Goal: Communication & Community: Connect with others

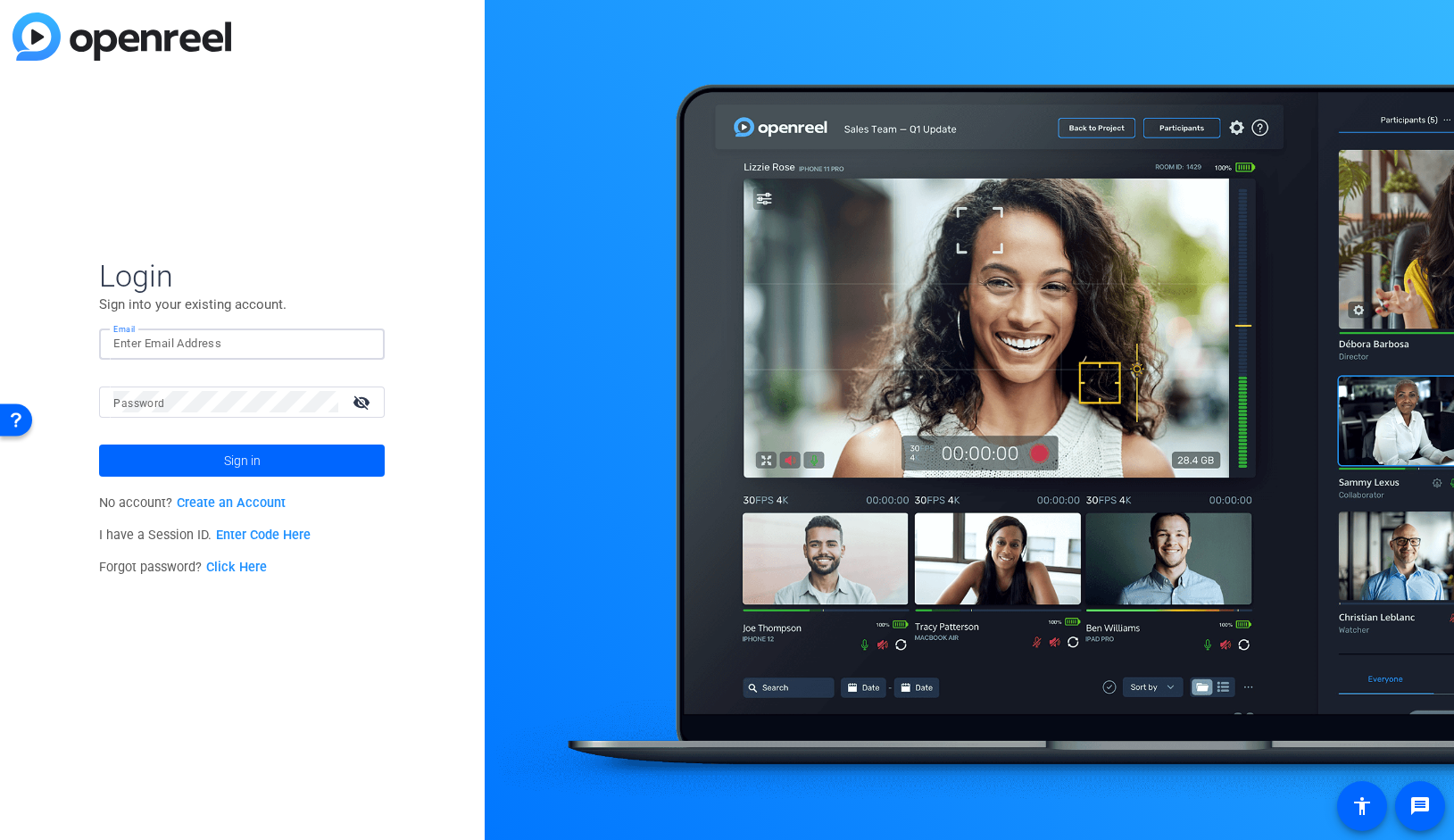
click at [187, 343] on input "Email" at bounding box center [242, 343] width 257 height 21
type input "[PERSON_NAME][EMAIL_ADDRESS][DOMAIN_NAME]"
click at [99, 444] on button "Sign in" at bounding box center [242, 460] width 286 height 33
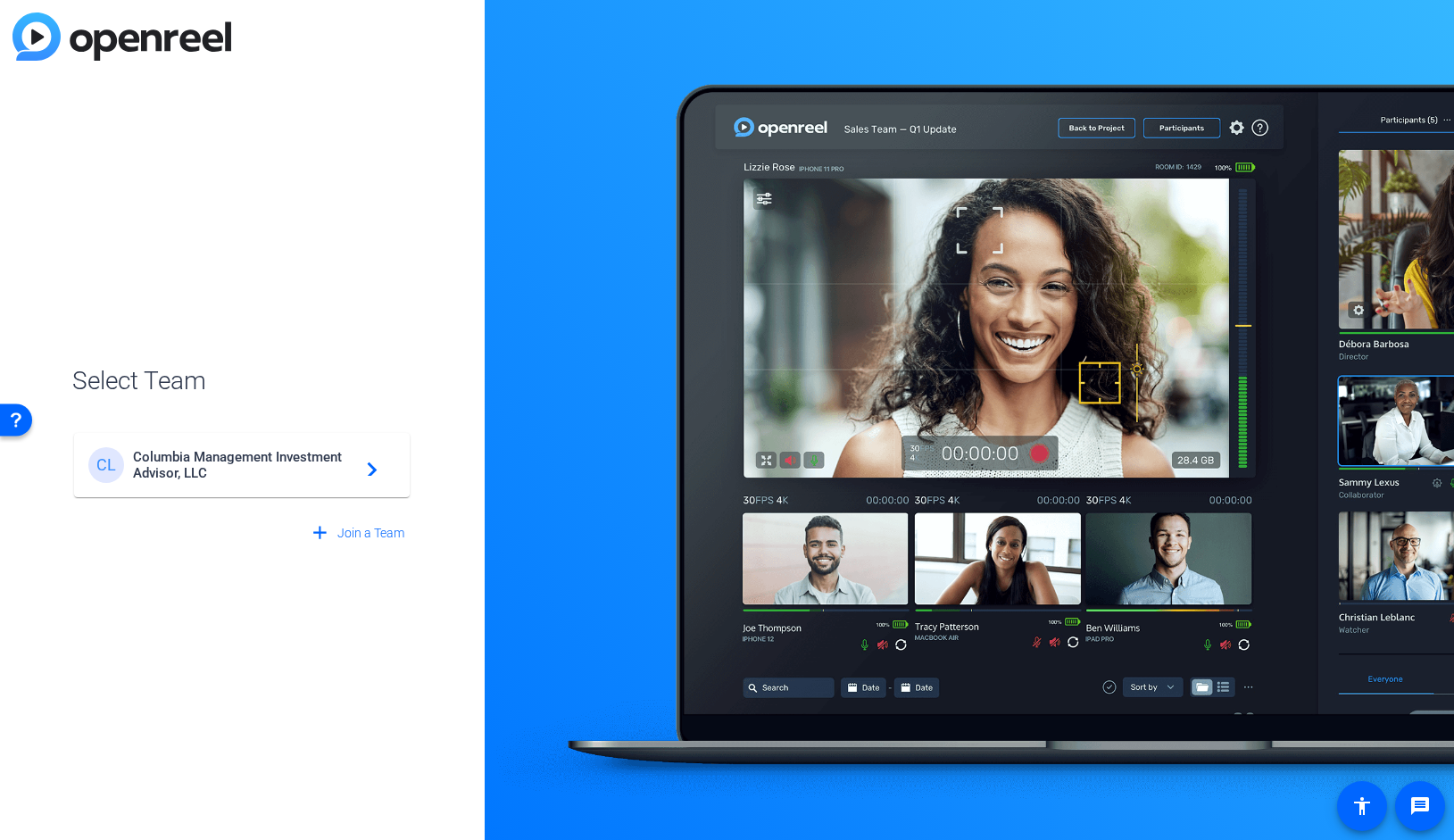
click at [225, 456] on span "Columbia Management Investment Advisor, LLC" at bounding box center [245, 465] width 223 height 33
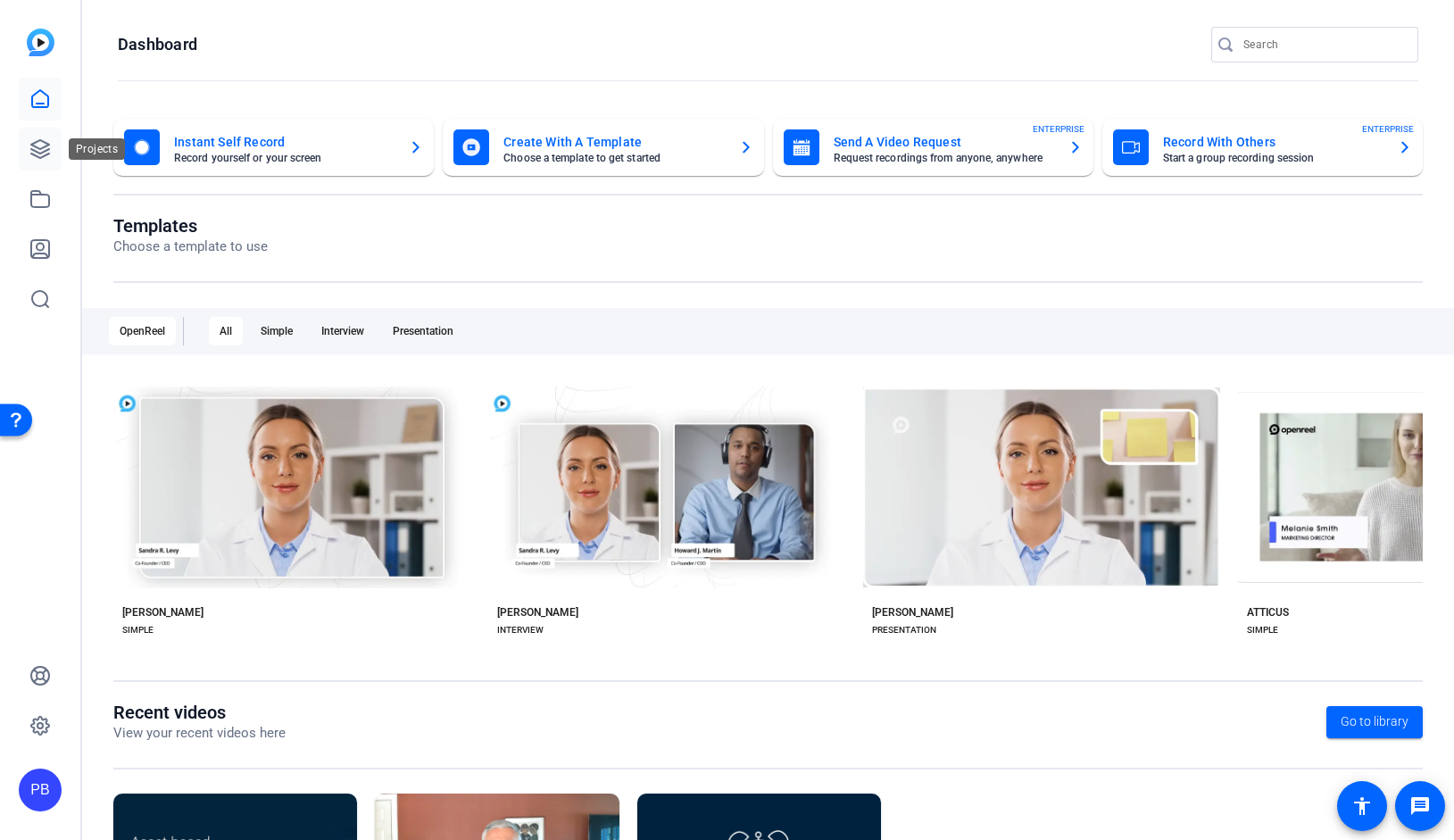
click at [41, 148] on icon at bounding box center [40, 149] width 18 height 18
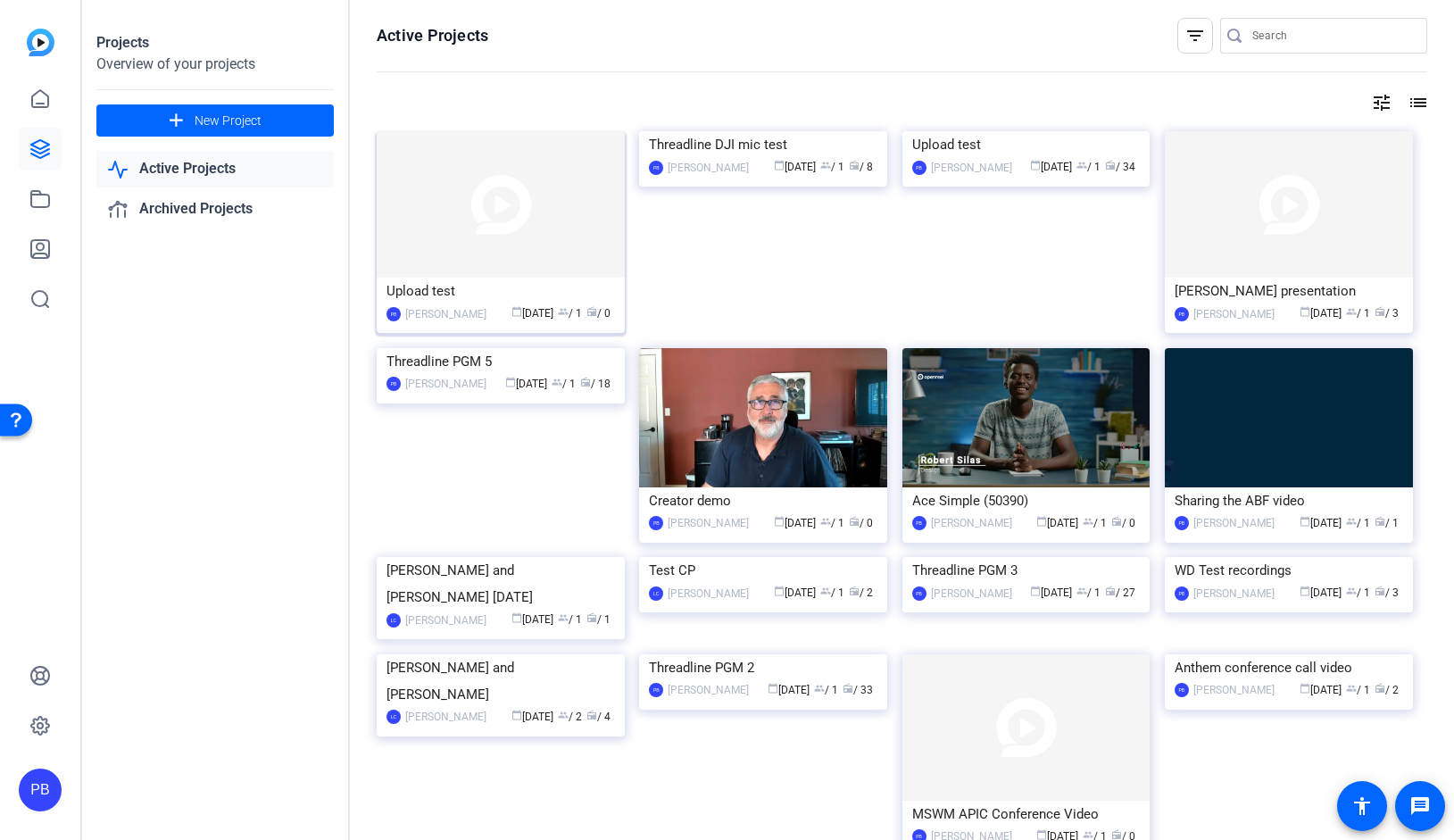
click at [501, 190] on img at bounding box center [501, 204] width 248 height 147
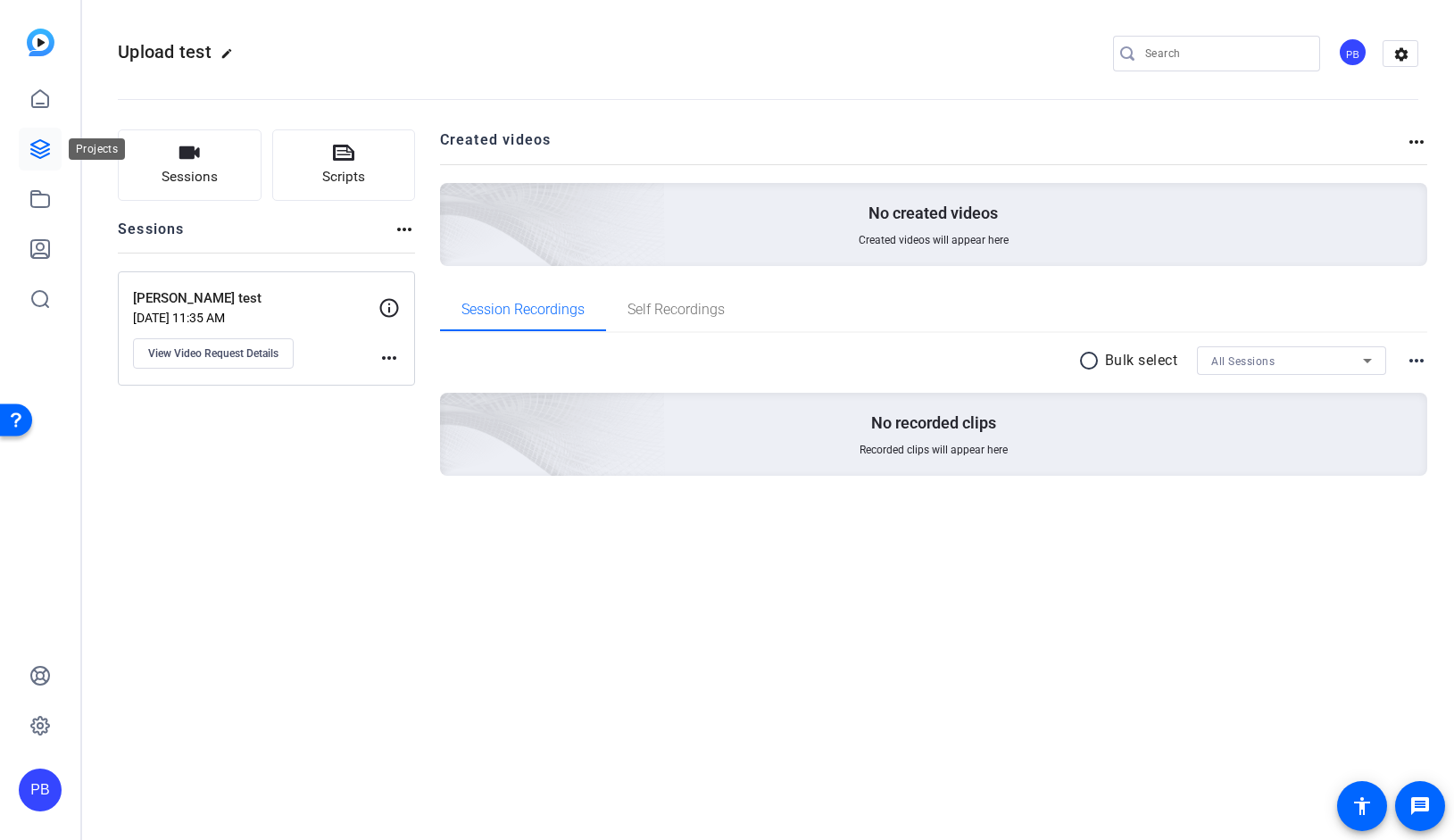
click at [41, 152] on icon at bounding box center [40, 149] width 18 height 18
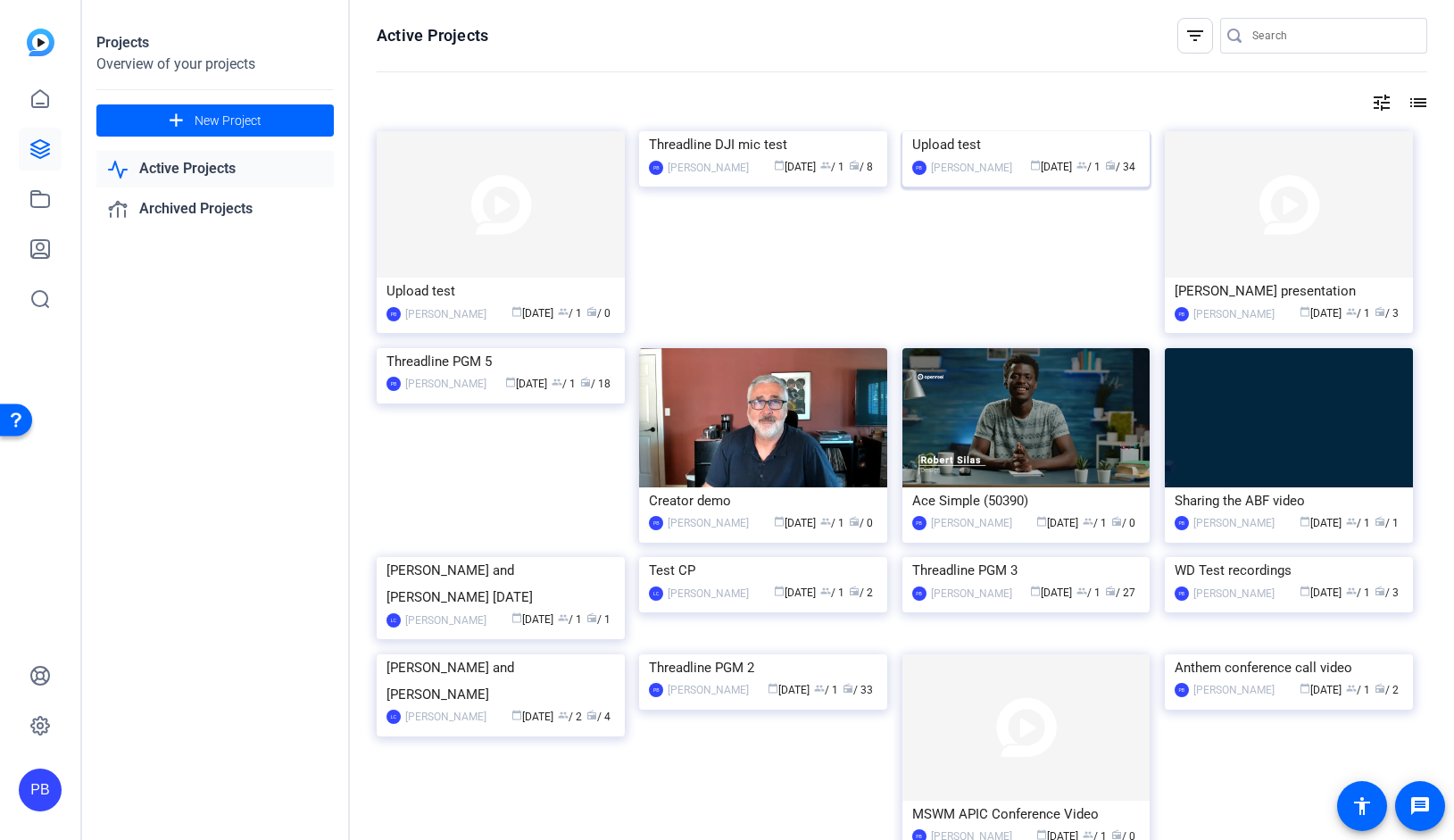
click at [1020, 131] on img at bounding box center [1026, 131] width 248 height 0
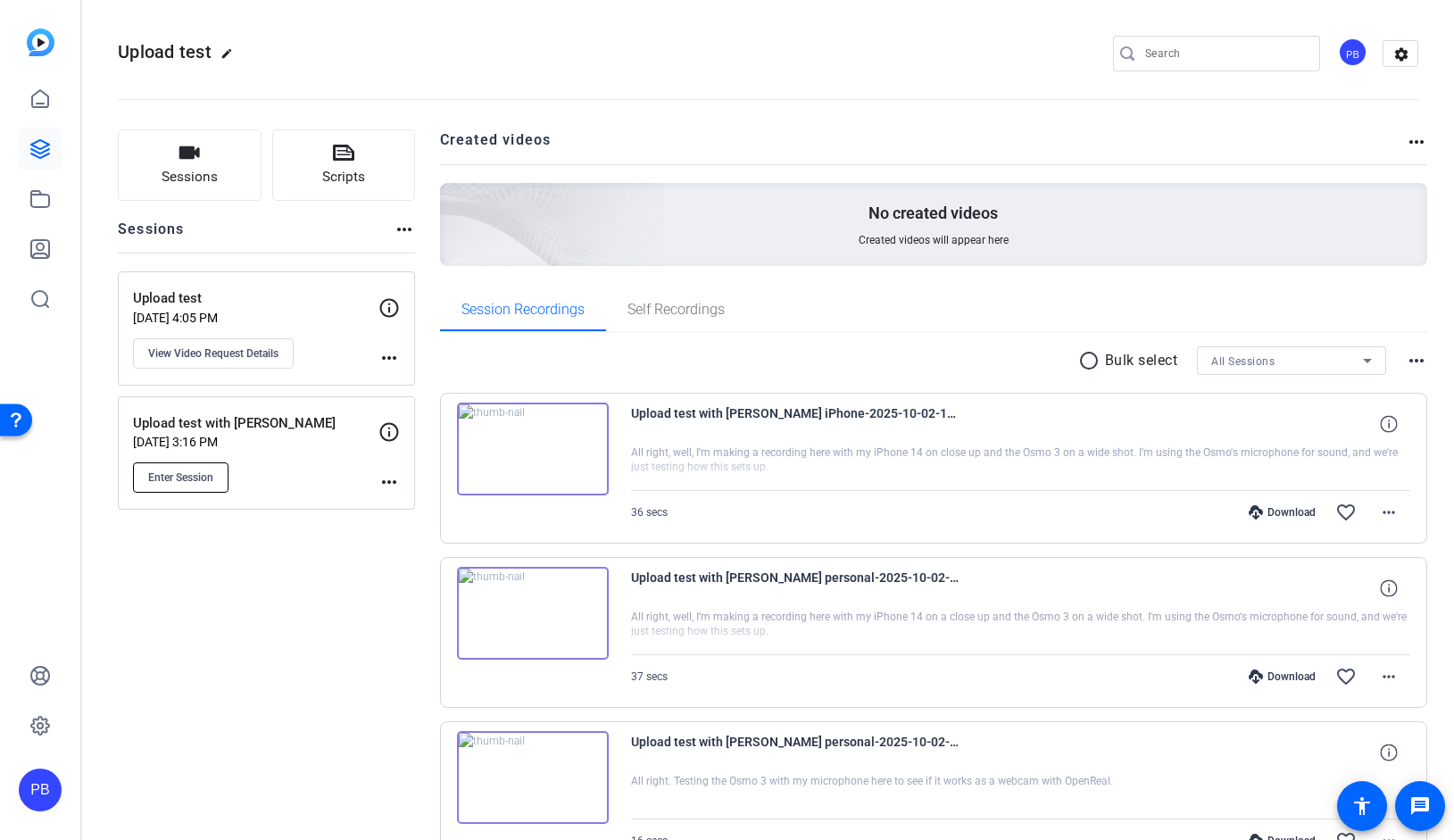
click at [188, 478] on span "Enter Session" at bounding box center [180, 477] width 65 height 14
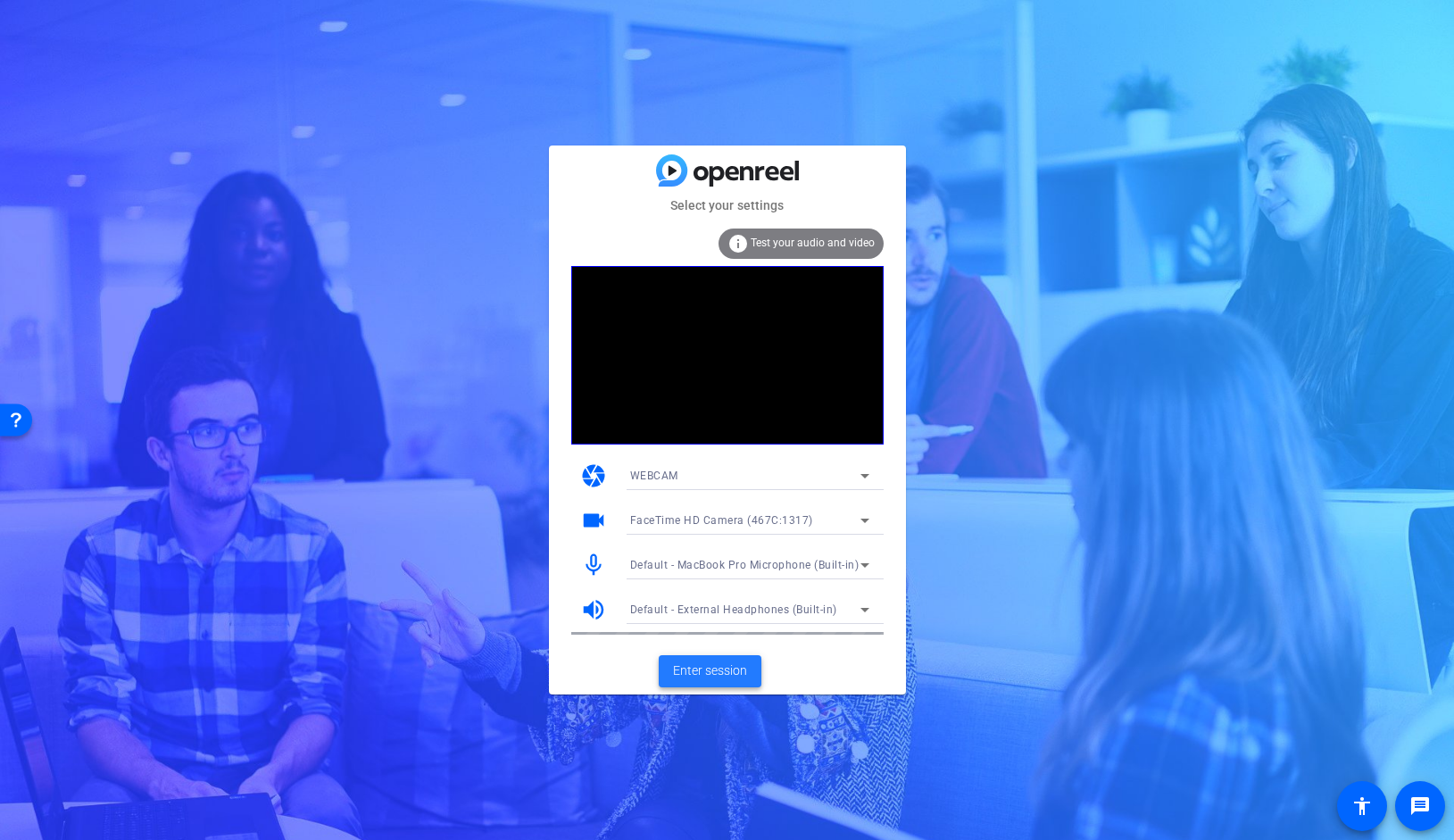
click at [716, 670] on span "Enter session" at bounding box center [710, 671] width 74 height 19
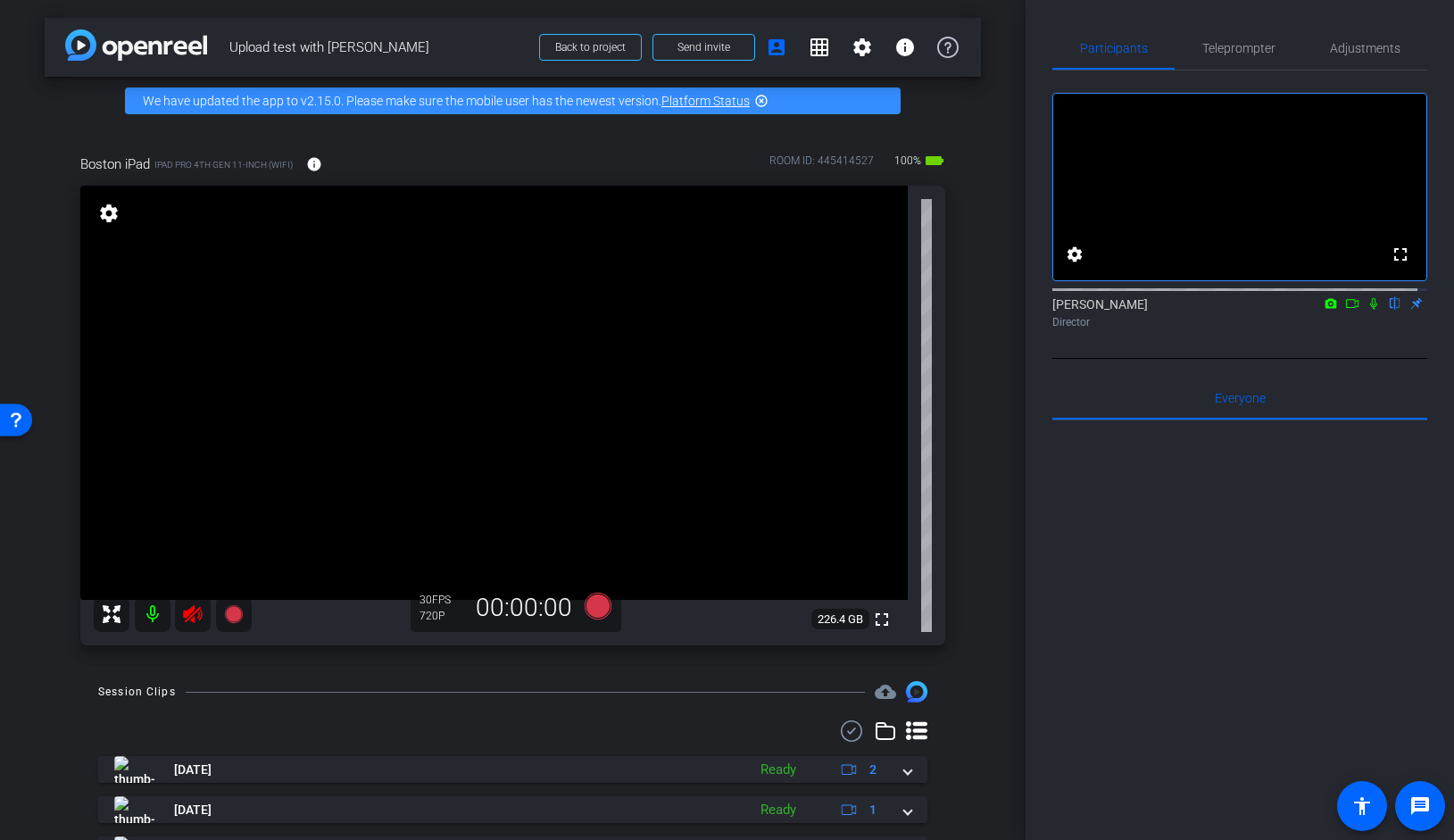
click at [1325, 308] on icon at bounding box center [1331, 303] width 12 height 10
click at [1364, 324] on div at bounding box center [727, 420] width 1454 height 840
click at [1367, 310] on icon at bounding box center [1373, 303] width 14 height 12
click at [1345, 310] on icon at bounding box center [1351, 303] width 14 height 12
click at [1351, 43] on span "Adjustments" at bounding box center [1366, 48] width 71 height 12
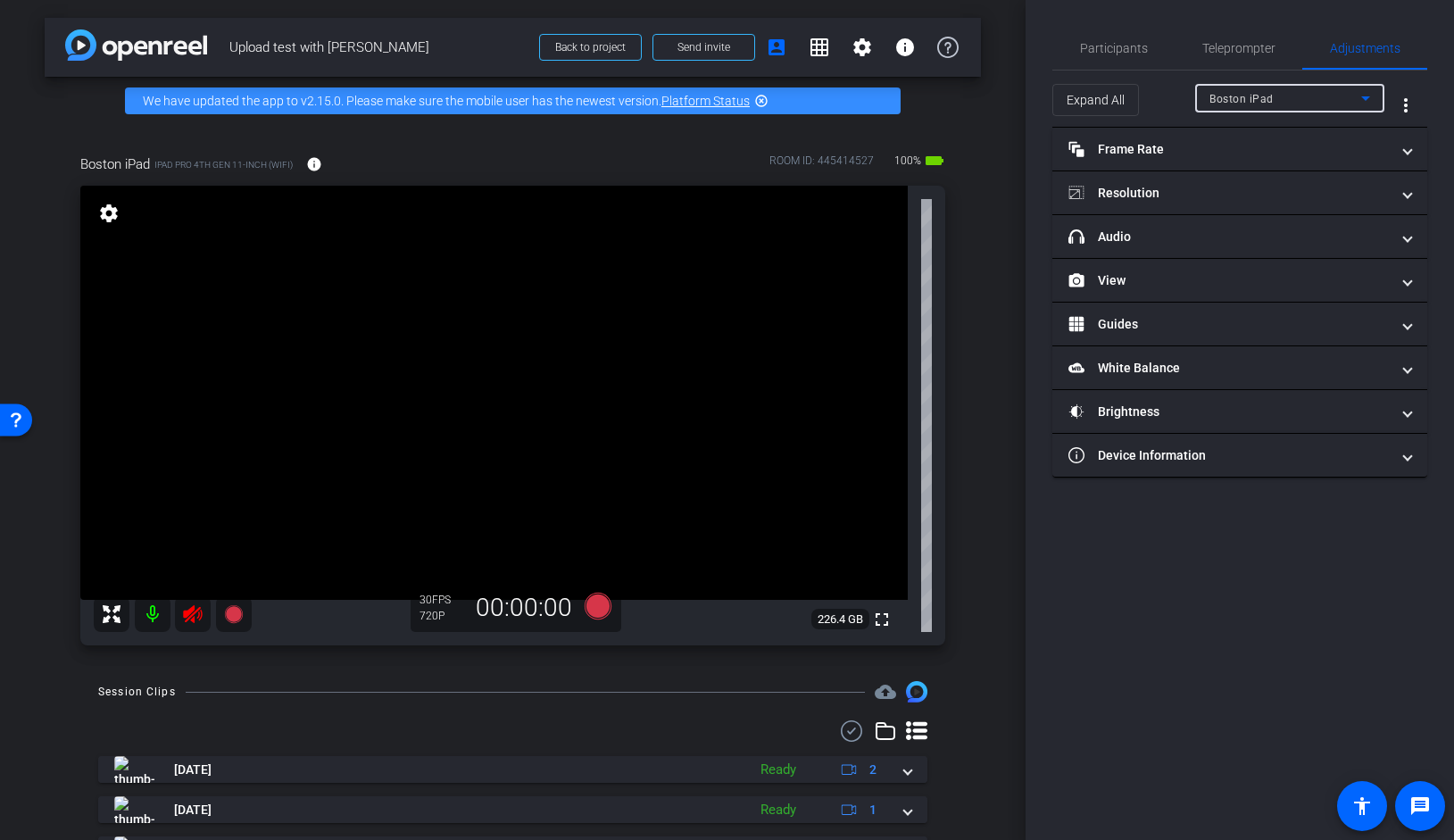
click at [1365, 94] on icon at bounding box center [1366, 98] width 21 height 21
click at [1365, 94] on div at bounding box center [727, 420] width 1454 height 840
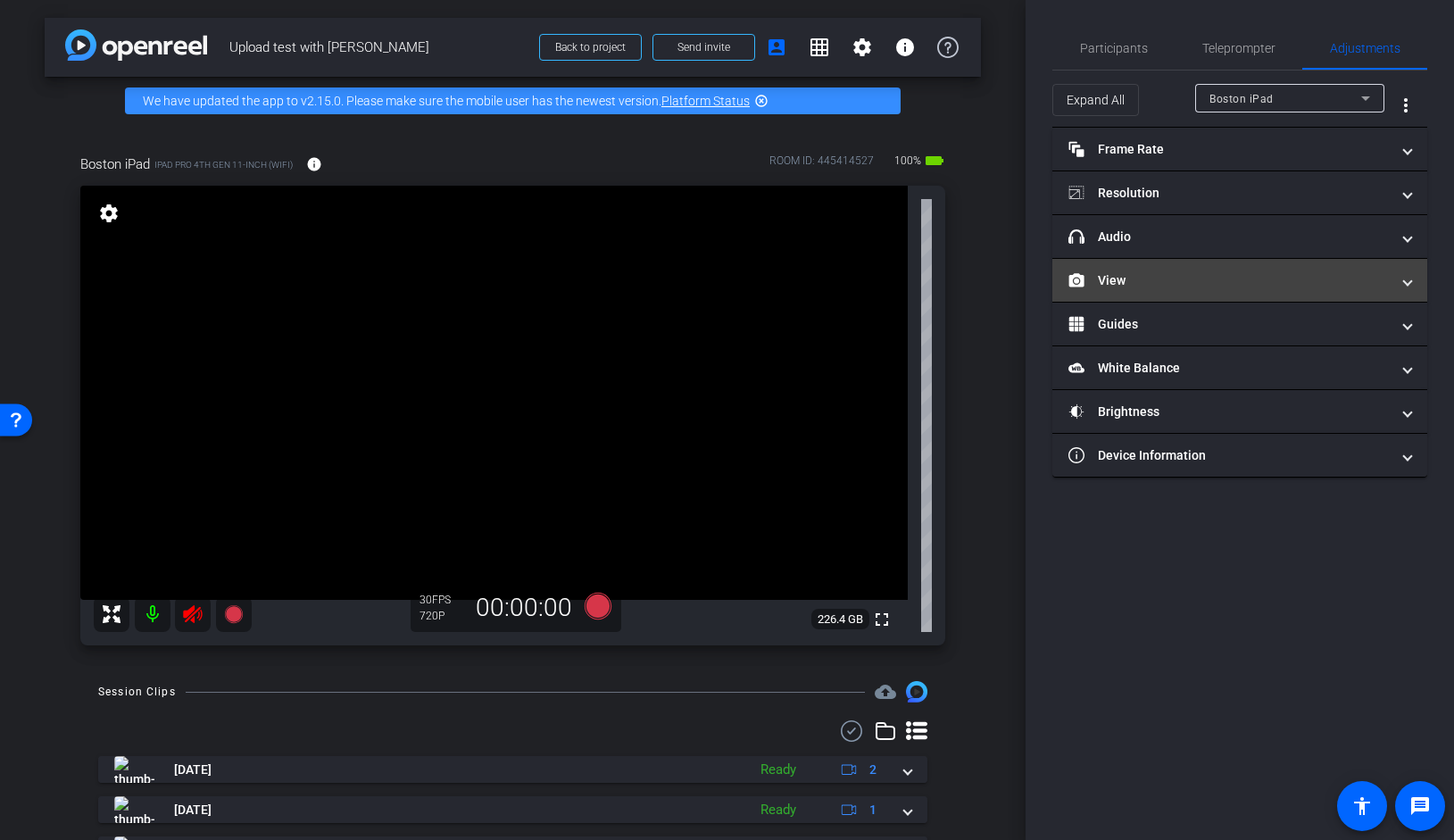
click at [1196, 292] on mat-expansion-panel-header "View" at bounding box center [1239, 280] width 375 height 43
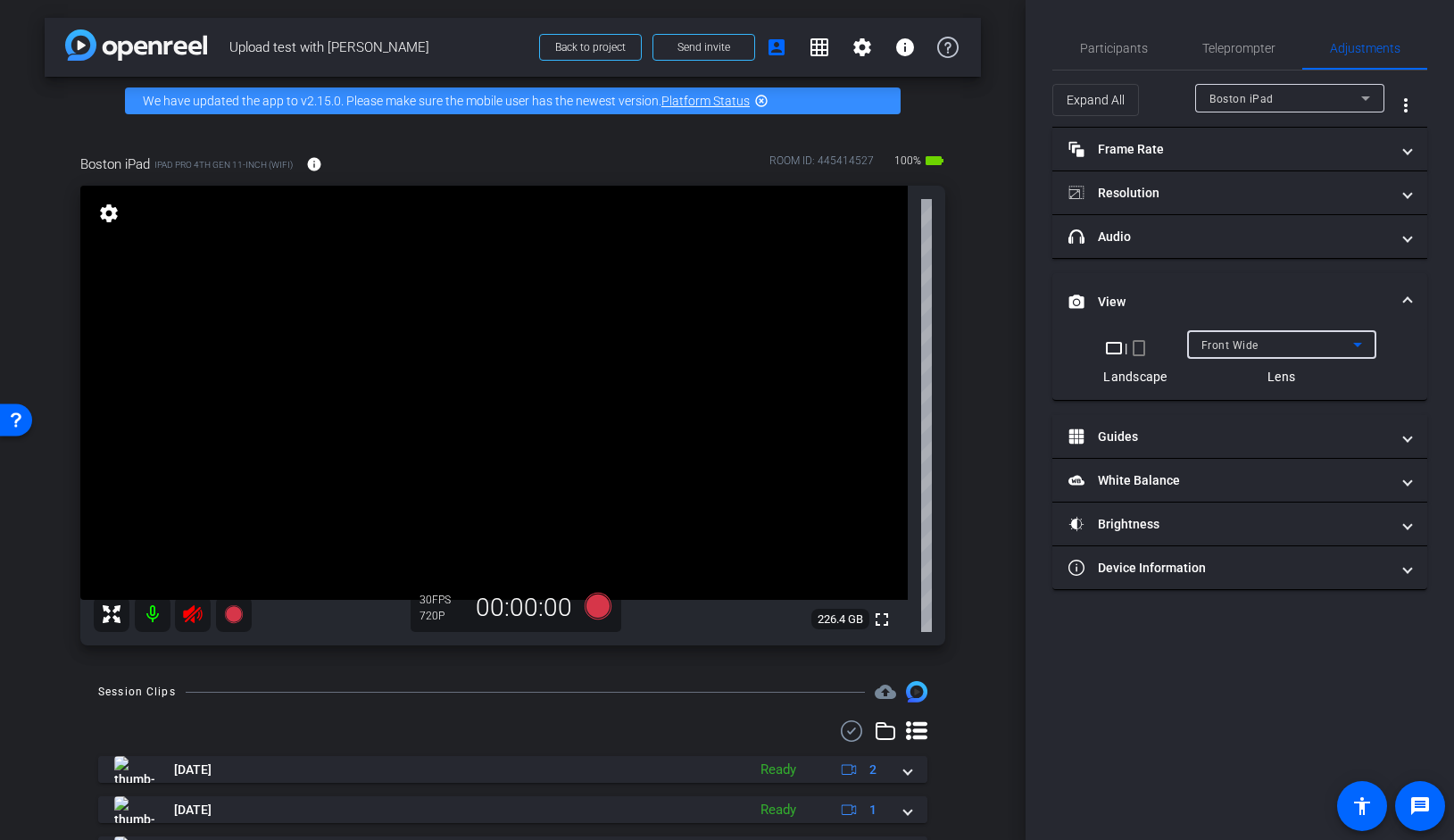
click at [1362, 342] on icon at bounding box center [1357, 344] width 21 height 21
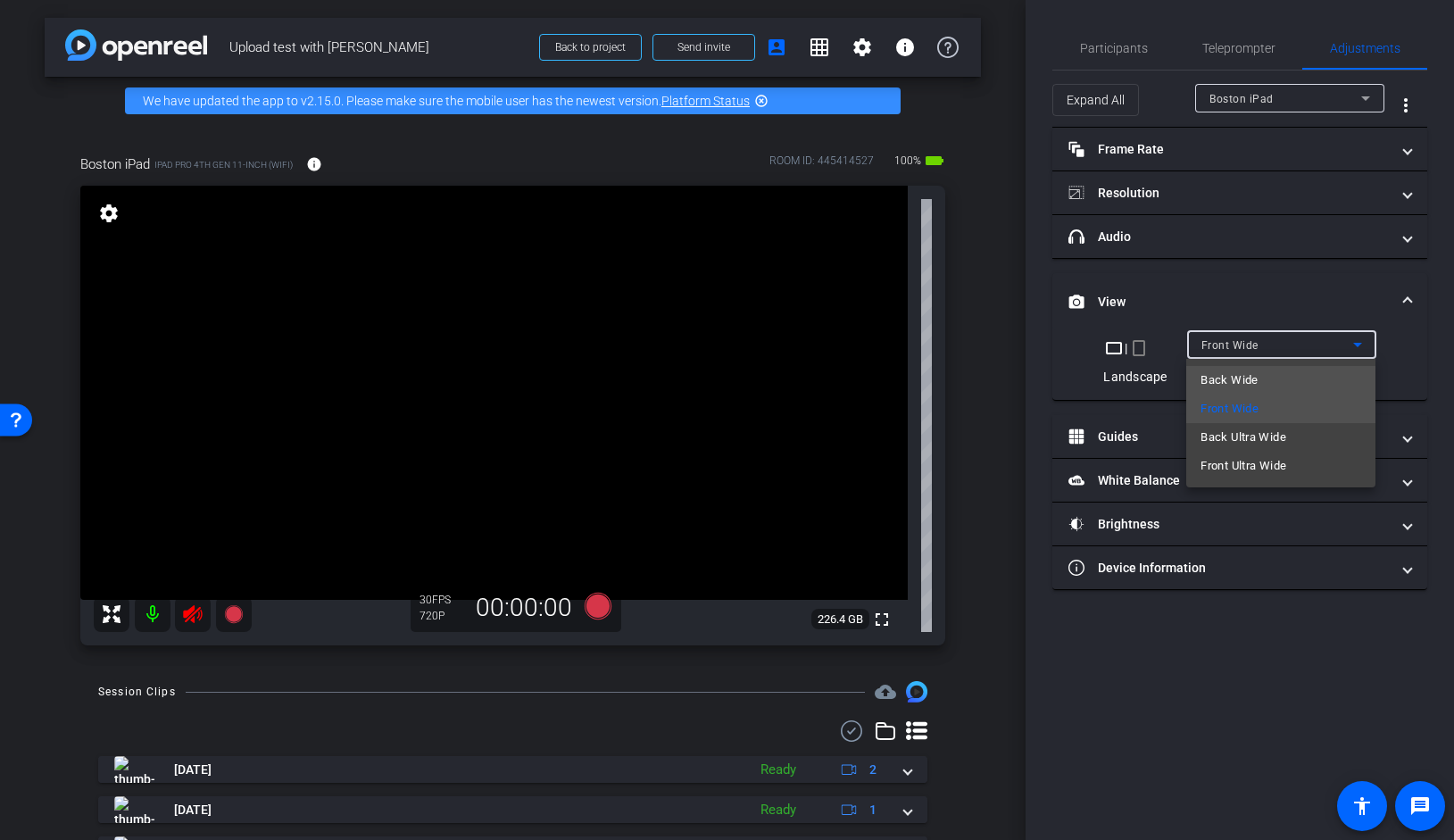
click at [1266, 372] on mat-option "Back Wide" at bounding box center [1280, 381] width 189 height 29
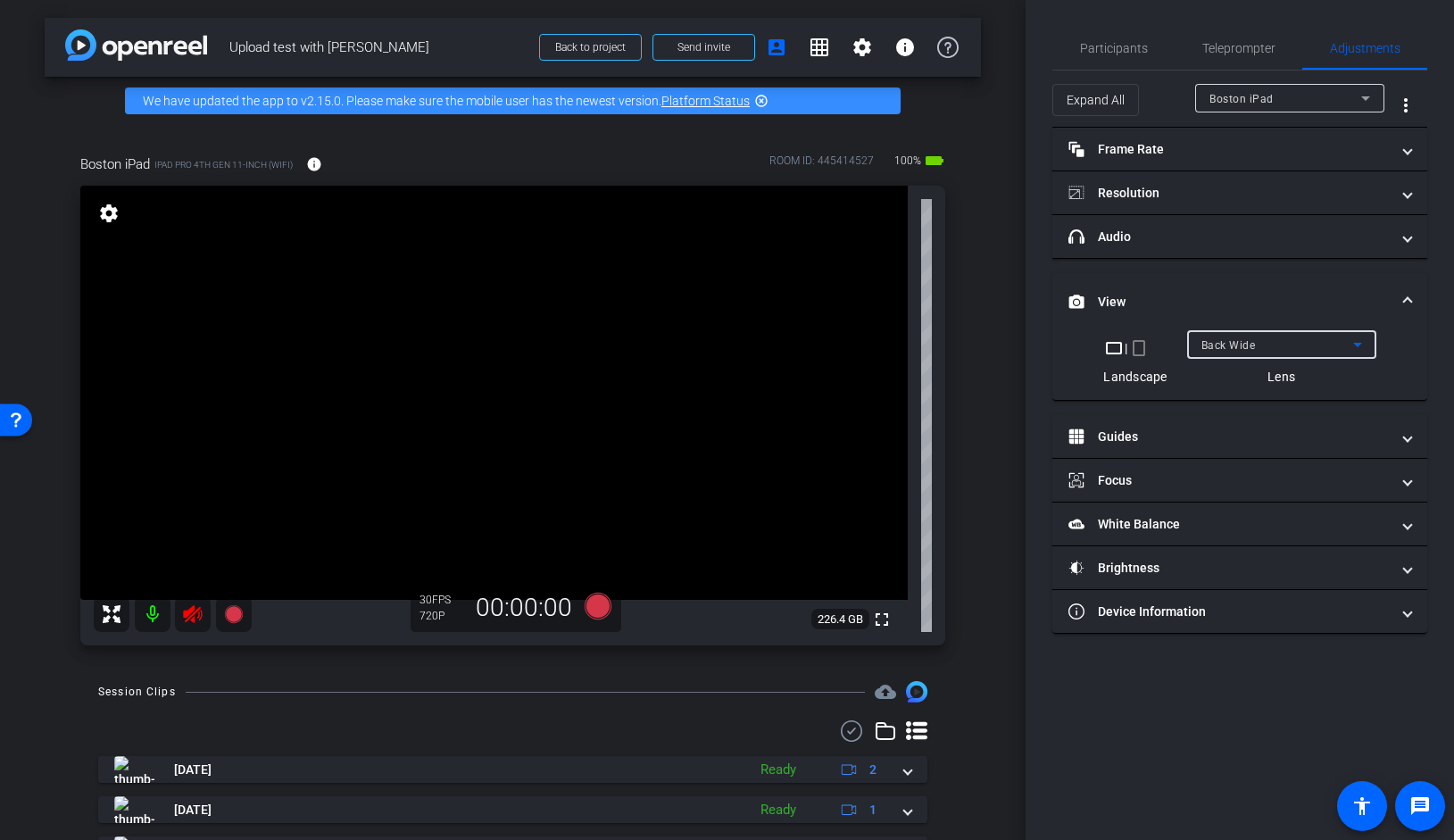
click at [1313, 342] on div "Back Wide" at bounding box center [1278, 344] width 152 height 22
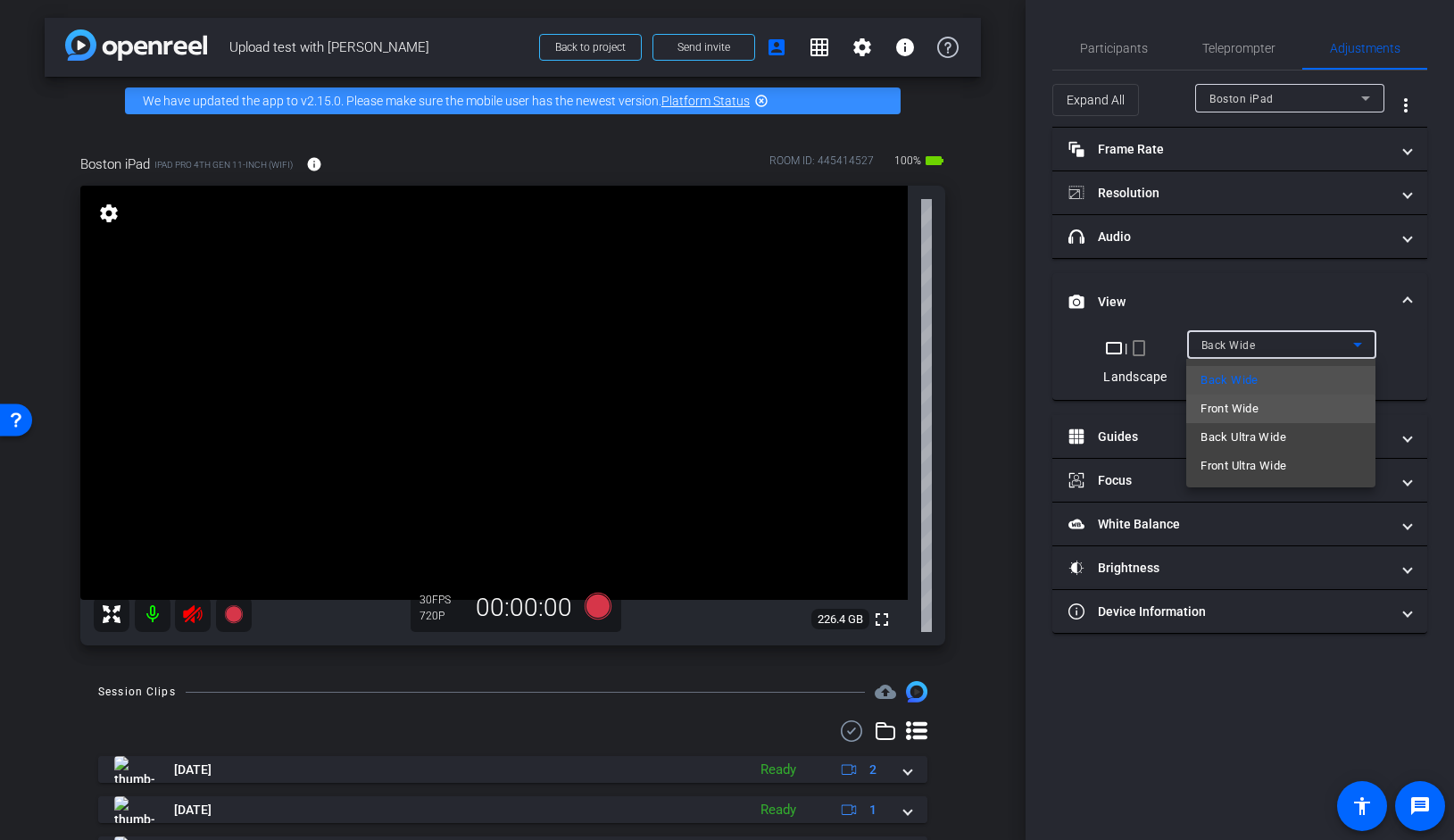
drag, startPoint x: 1255, startPoint y: 399, endPoint x: 1255, endPoint y: 410, distance: 11.0
click at [1255, 410] on span "Front Wide" at bounding box center [1230, 408] width 58 height 21
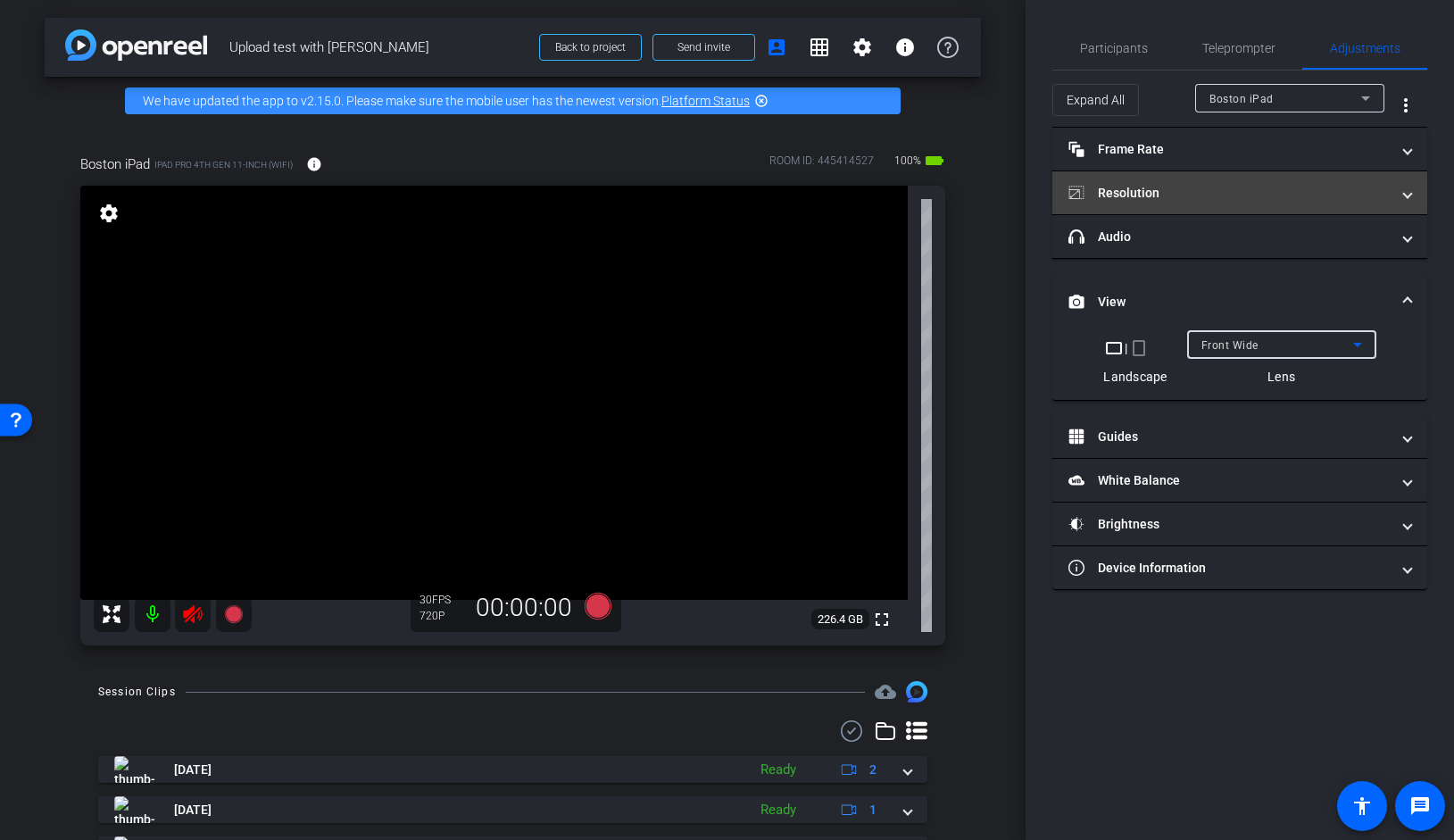
click at [1405, 187] on span at bounding box center [1407, 194] width 7 height 19
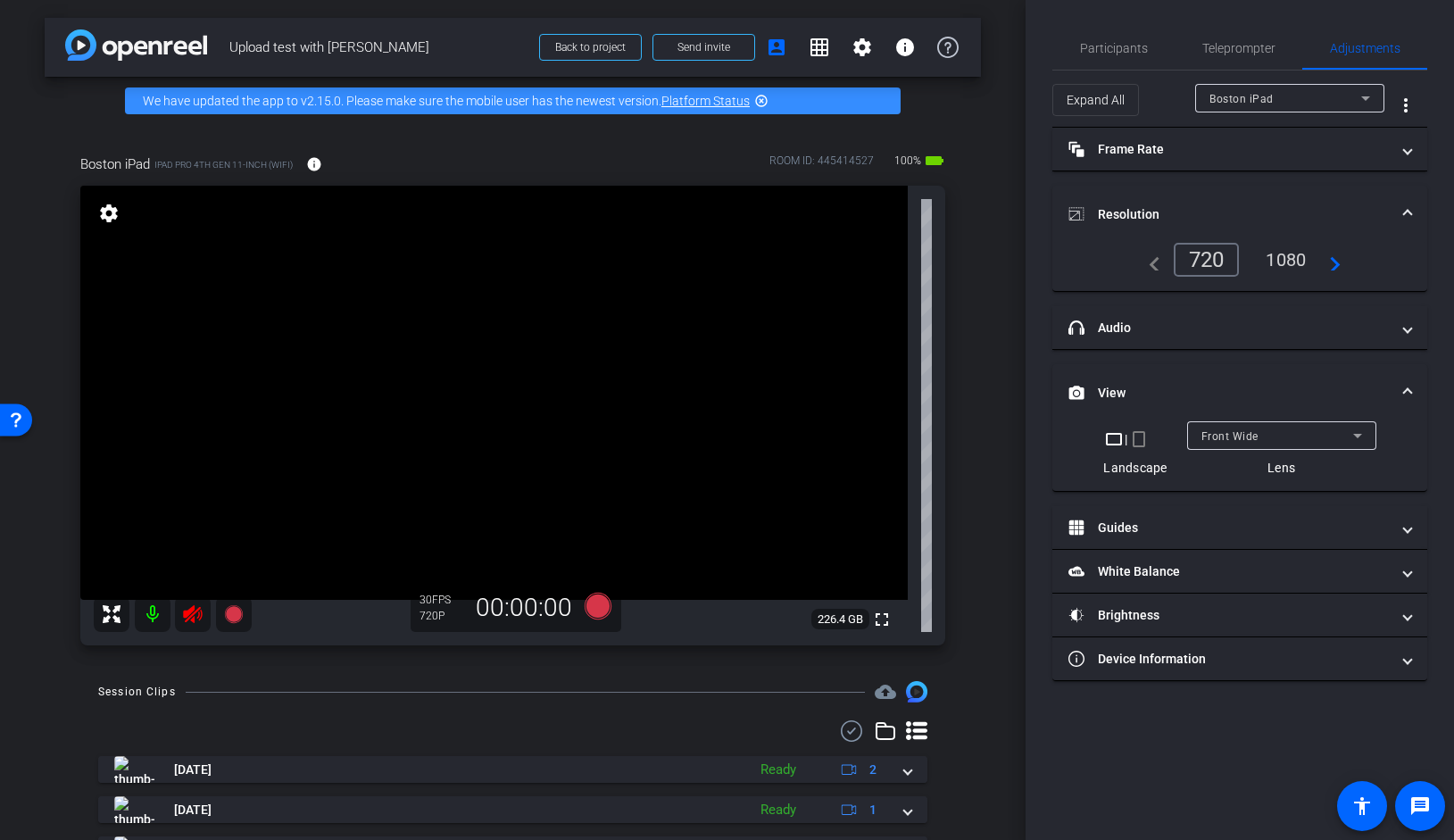
click at [1308, 257] on div "1080" at bounding box center [1286, 260] width 67 height 31
drag, startPoint x: 1308, startPoint y: 257, endPoint x: 1408, endPoint y: 242, distance: 101.1
click at [1383, 251] on div "navigate_before 720 1080 navigate_next" at bounding box center [1240, 259] width 332 height 34
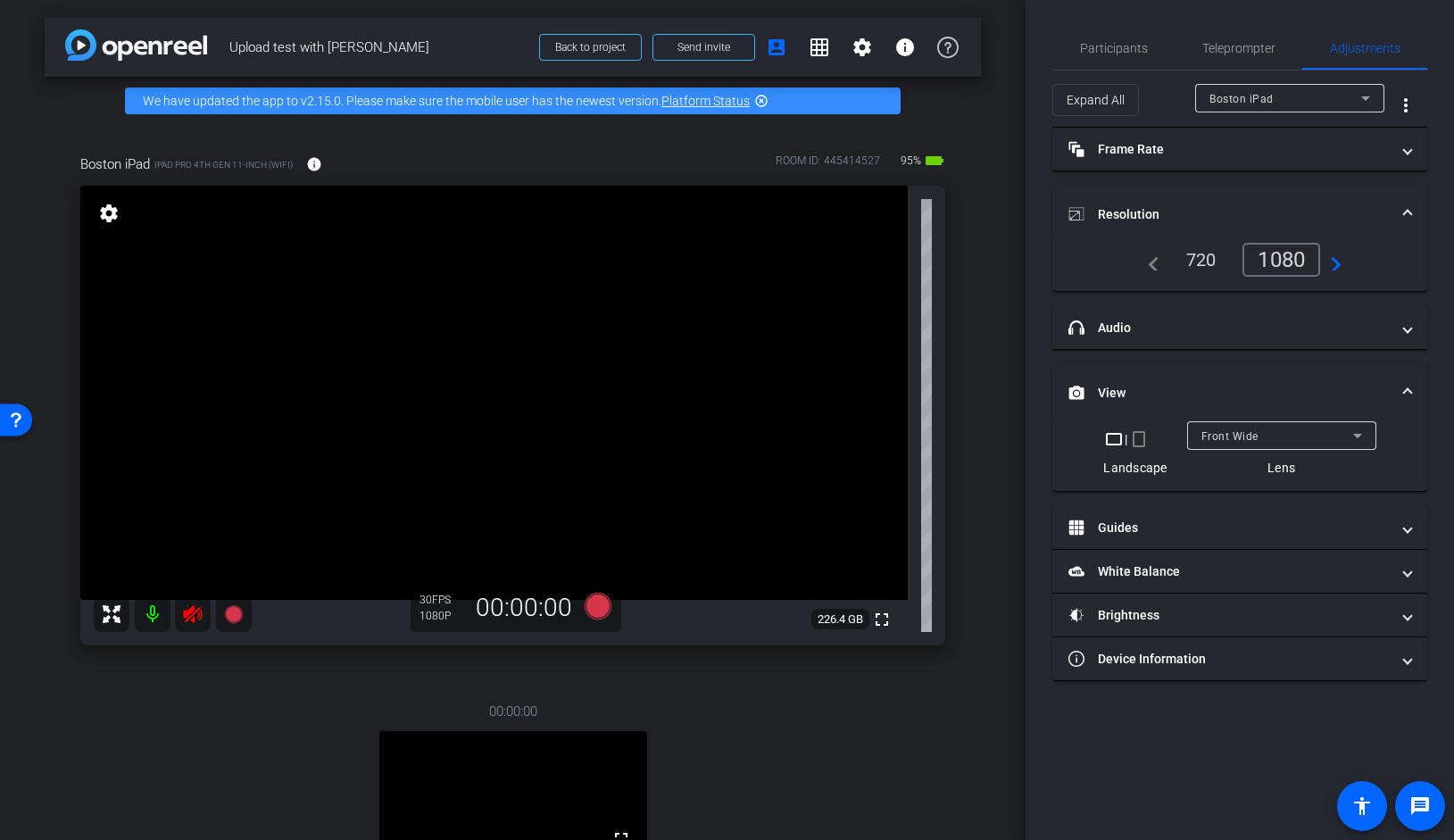
click at [1284, 103] on div "Boston iPad" at bounding box center [1285, 98] width 152 height 22
click at [1274, 166] on span "paul personal" at bounding box center [1278, 162] width 139 height 21
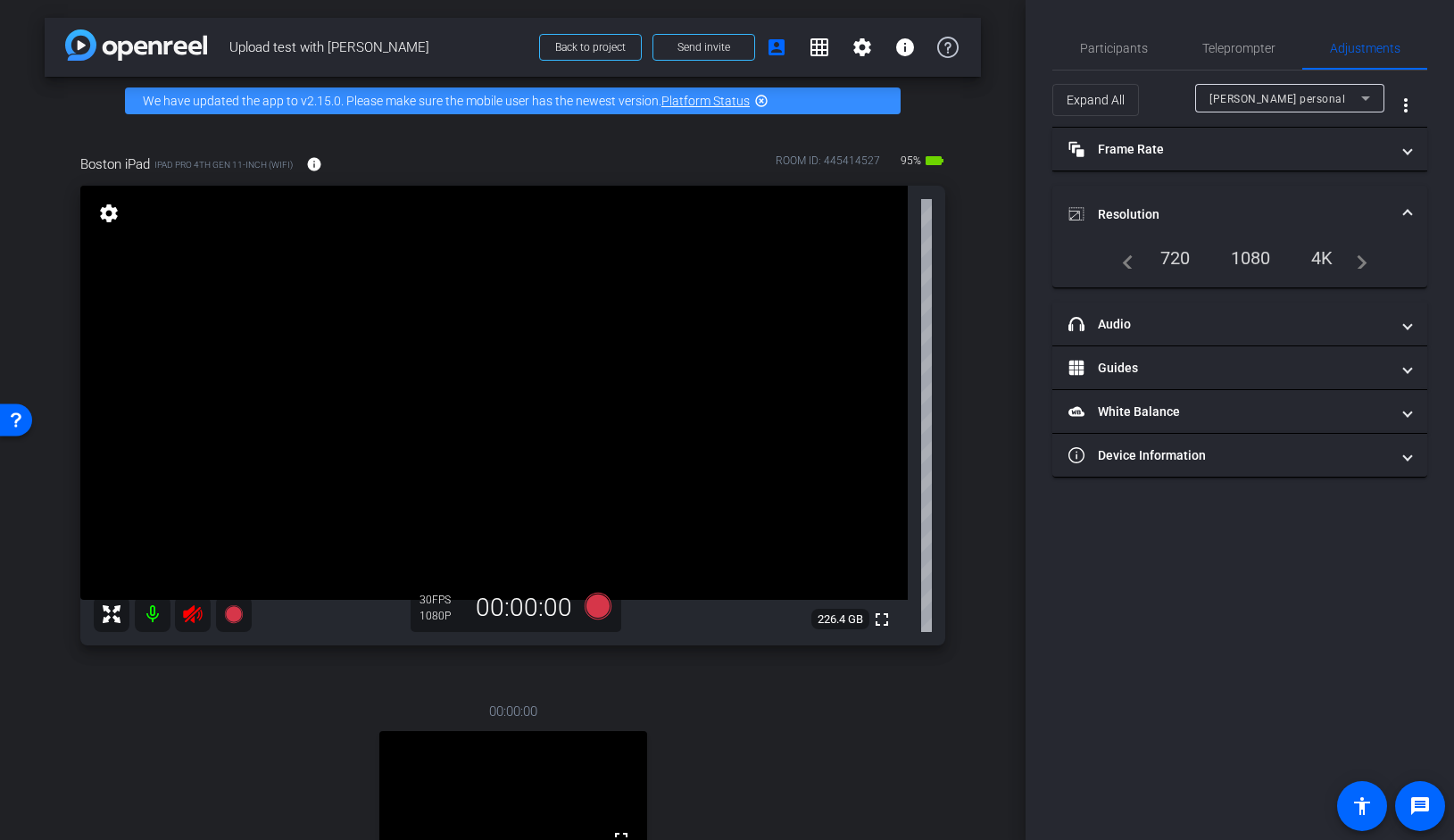
click at [1328, 263] on div "4K" at bounding box center [1322, 258] width 49 height 31
click at [1324, 254] on div "4K" at bounding box center [1322, 258] width 49 height 31
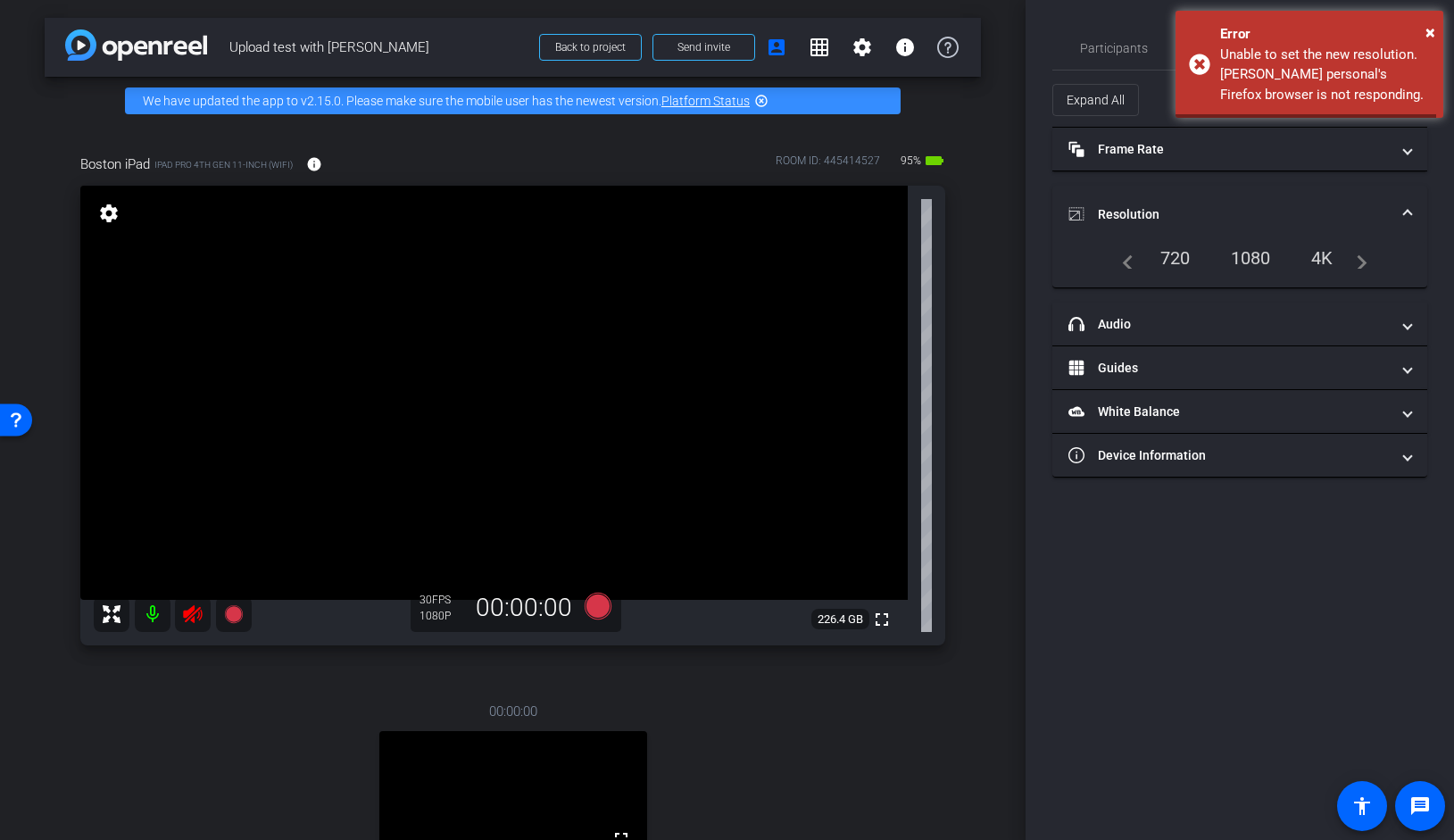
click at [1255, 254] on div "1080" at bounding box center [1251, 258] width 67 height 31
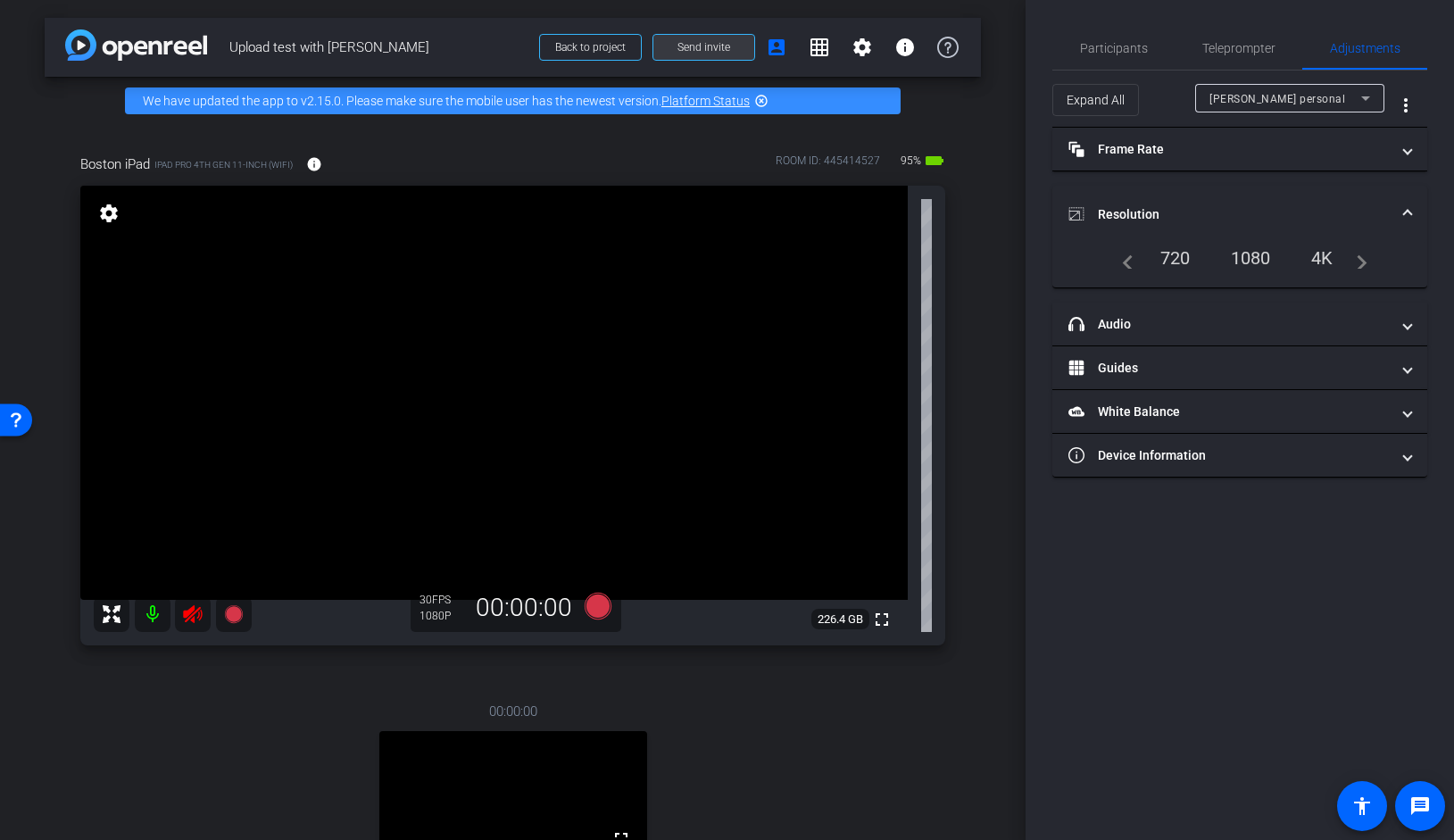
click at [686, 44] on span "Send invite" at bounding box center [703, 47] width 53 height 14
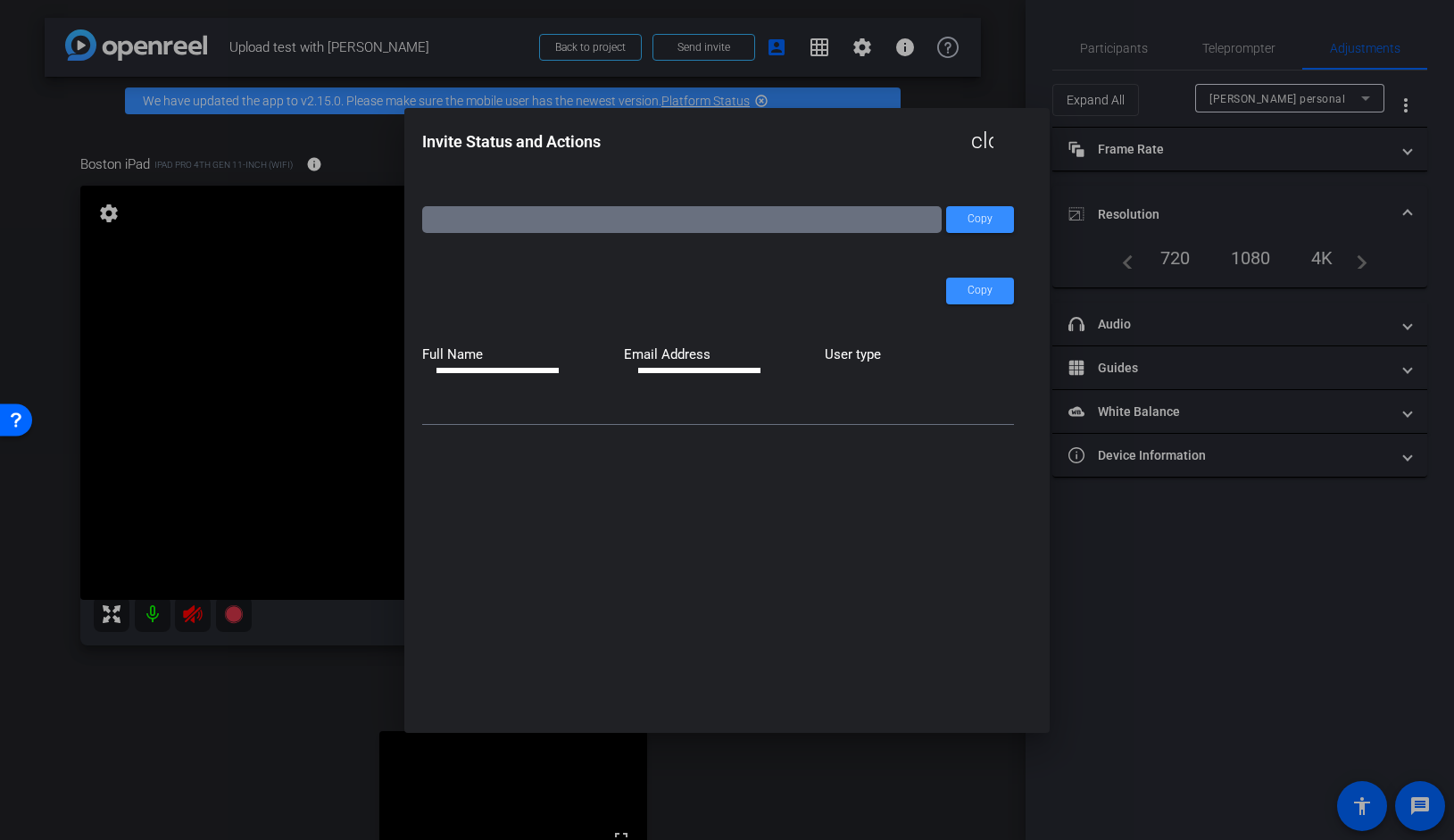
click at [856, 144] on div "Invite Status and Actions close" at bounding box center [718, 142] width 593 height 33
type input "https://capture.openreel.com/subject/MODE_OTP?otp=sFi3"
type input "sFi3"
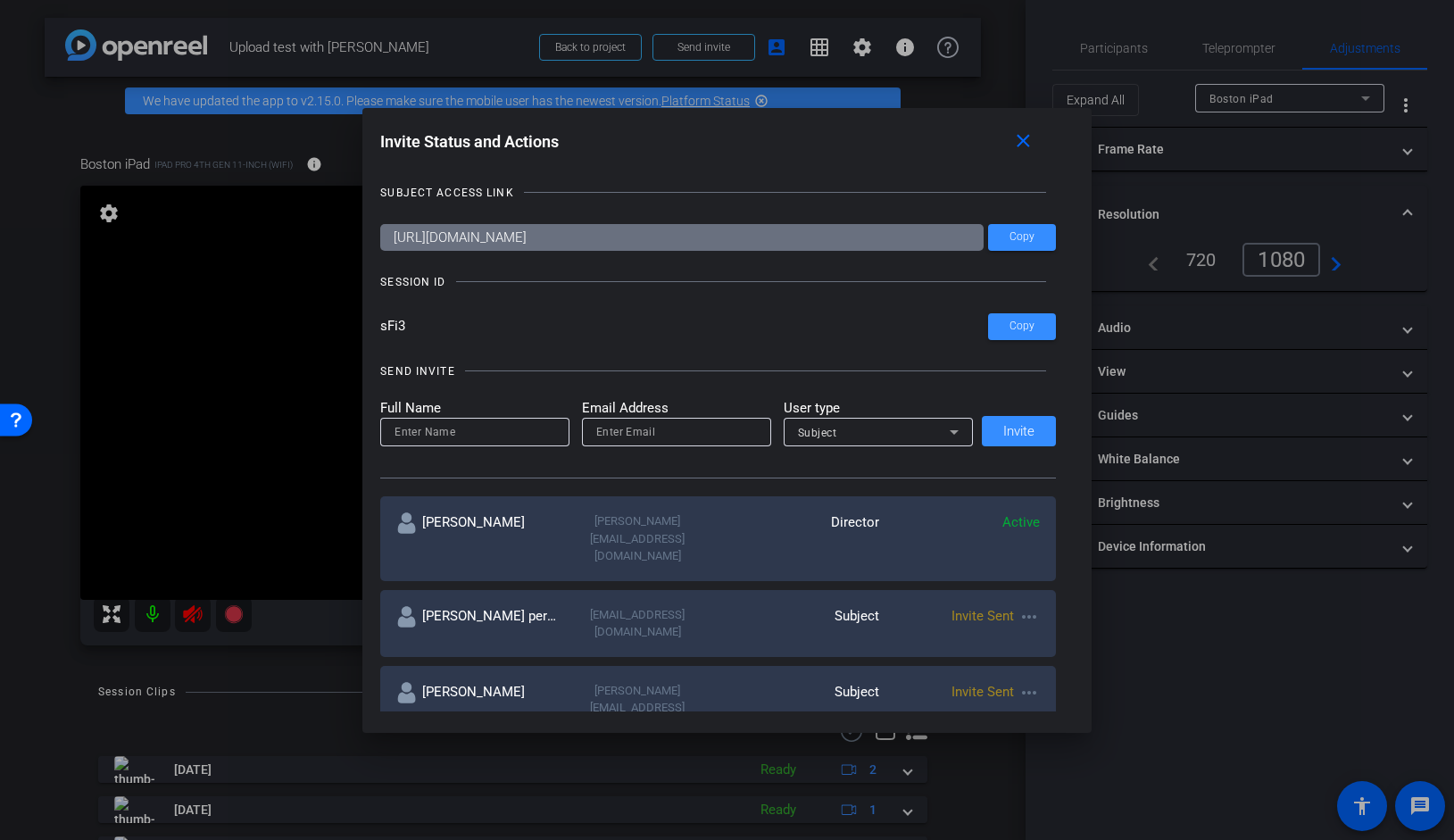
click at [1026, 606] on mat-icon "more_horiz" at bounding box center [1029, 617] width 21 height 21
click at [1077, 632] on span "Re-Send Invite" at bounding box center [1094, 635] width 134 height 21
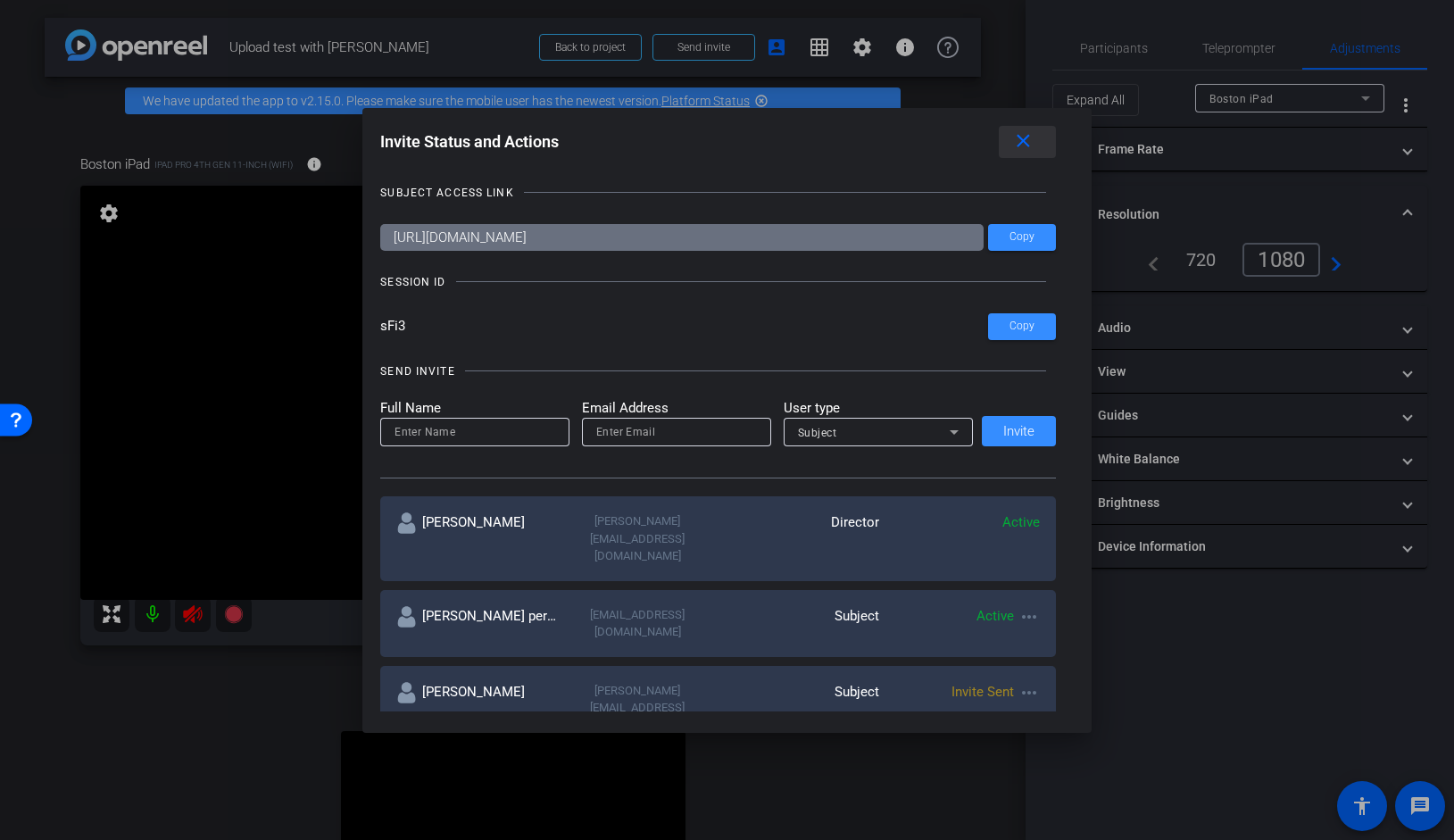
click at [1029, 141] on mat-icon "close" at bounding box center [1022, 141] width 22 height 22
